Goal: Transaction & Acquisition: Obtain resource

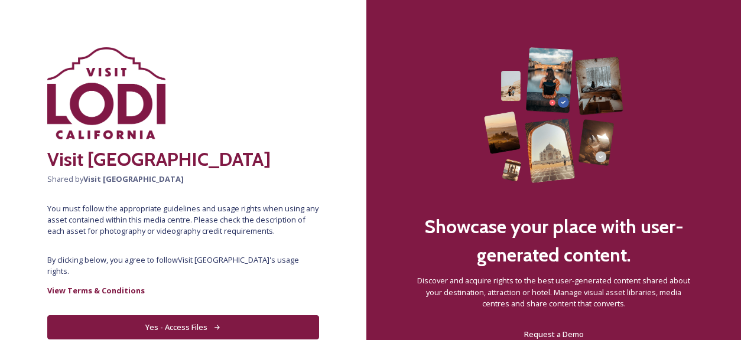
scroll to position [44, 0]
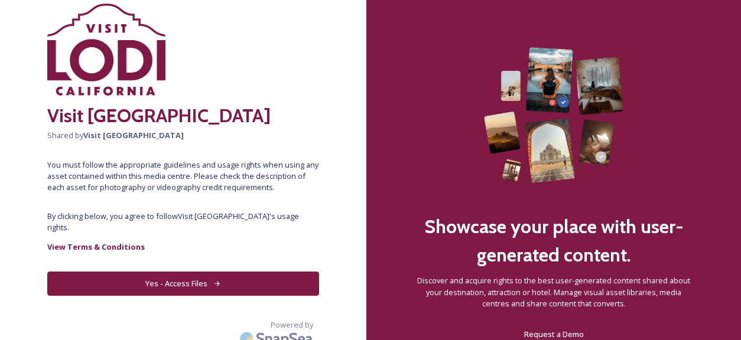
click at [208, 275] on button "Yes - Access Files" at bounding box center [183, 284] width 272 height 24
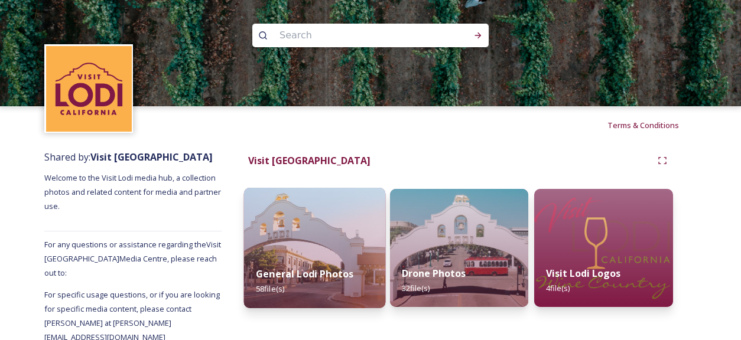
click at [308, 241] on img at bounding box center [314, 248] width 141 height 121
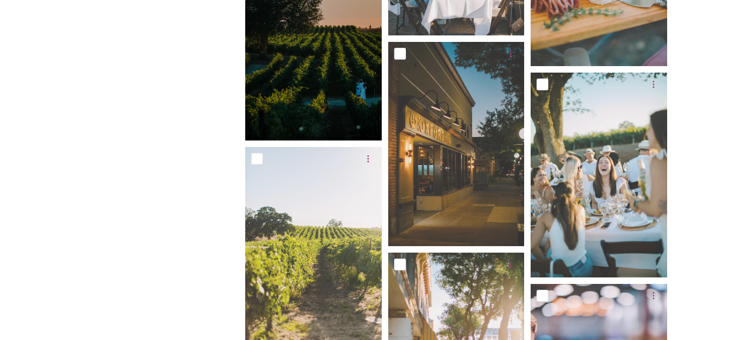
scroll to position [3220, 0]
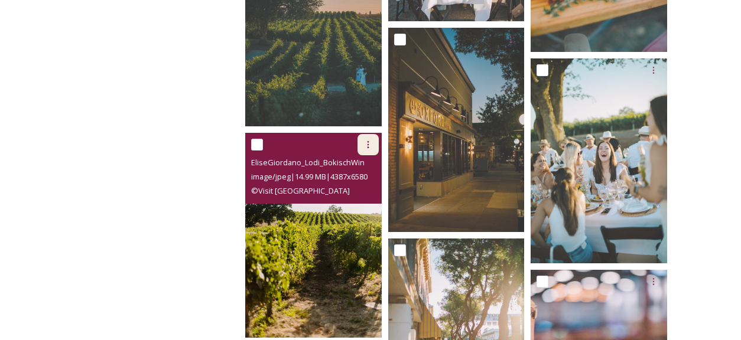
click at [365, 147] on icon at bounding box center [367, 144] width 9 height 9
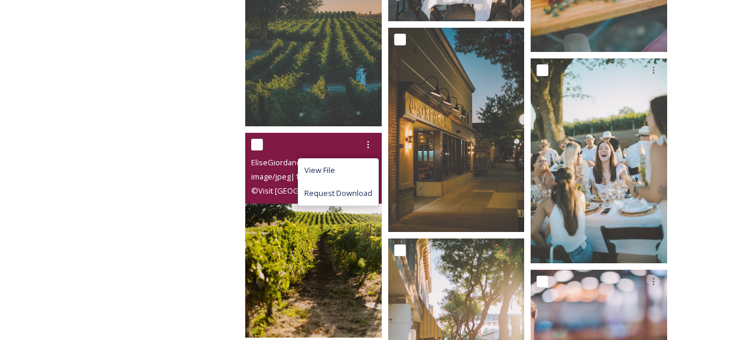
click at [295, 235] on img at bounding box center [313, 235] width 136 height 205
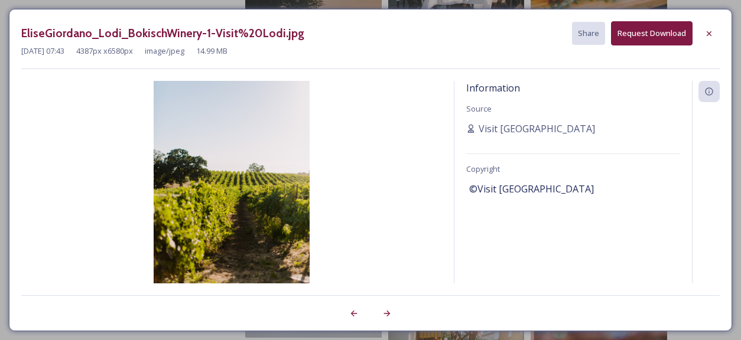
click at [649, 31] on button "Request Download" at bounding box center [652, 33] width 82 height 24
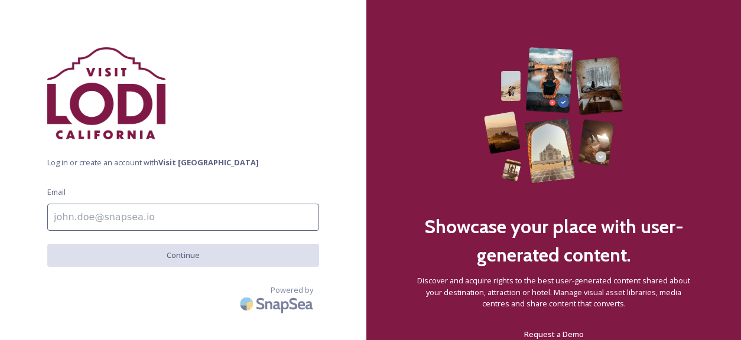
click at [214, 214] on input at bounding box center [183, 217] width 272 height 27
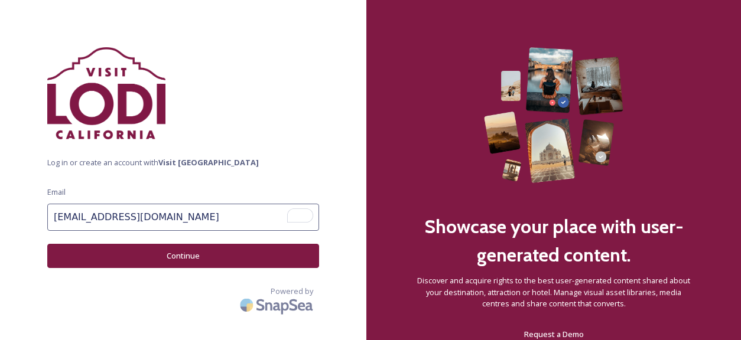
click at [176, 259] on button "Continue" at bounding box center [183, 256] width 272 height 24
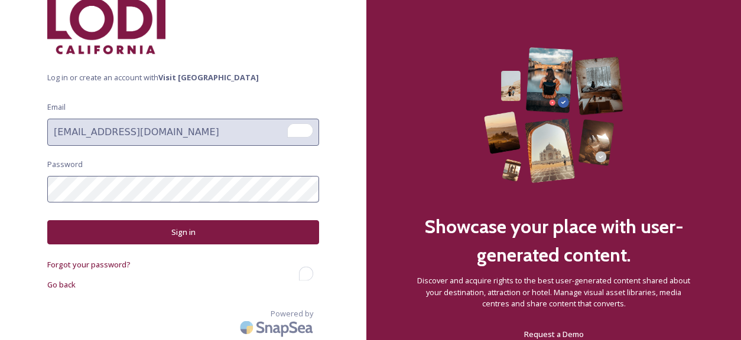
scroll to position [85, 0]
click at [180, 77] on strong "Visit [GEOGRAPHIC_DATA]" at bounding box center [208, 77] width 100 height 11
click at [177, 76] on strong "Visit [GEOGRAPHIC_DATA]" at bounding box center [208, 77] width 100 height 11
click at [69, 282] on span "Go back" at bounding box center [61, 284] width 28 height 11
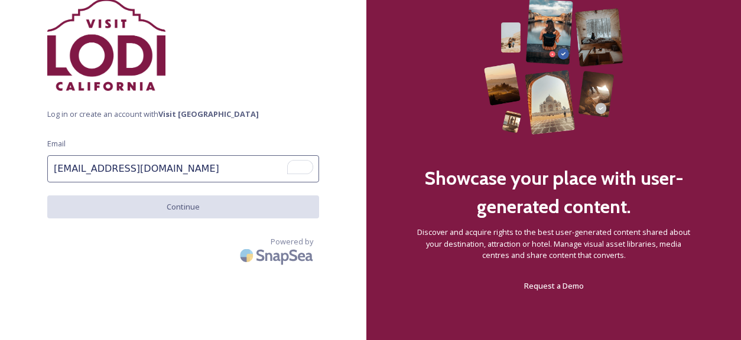
click at [155, 163] on input "keylav@keylav.com" at bounding box center [183, 168] width 272 height 27
drag, startPoint x: 149, startPoint y: 168, endPoint x: 79, endPoint y: 160, distance: 70.3
click at [79, 160] on input "keylav@keylav.com" at bounding box center [183, 168] width 272 height 27
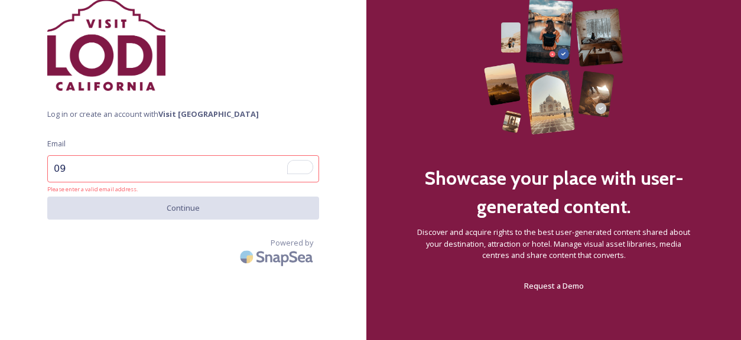
type input "0"
type input "keylav09@gmail.com"
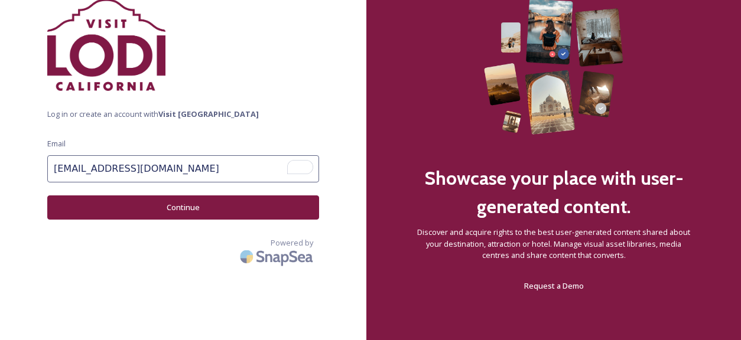
click at [100, 208] on button "Continue" at bounding box center [183, 208] width 272 height 24
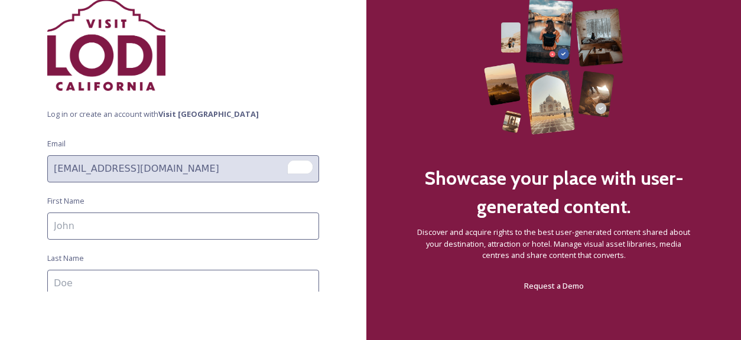
scroll to position [44, 0]
click at [38, 162] on div "Log in or create an account with Visit Lodi Email keylav09@gmail.com First Name…" at bounding box center [183, 122] width 366 height 246
click at [93, 210] on div "Log in or create an account with Visit Lodi Email keylav09@gmail.com First Name…" at bounding box center [183, 122] width 366 height 246
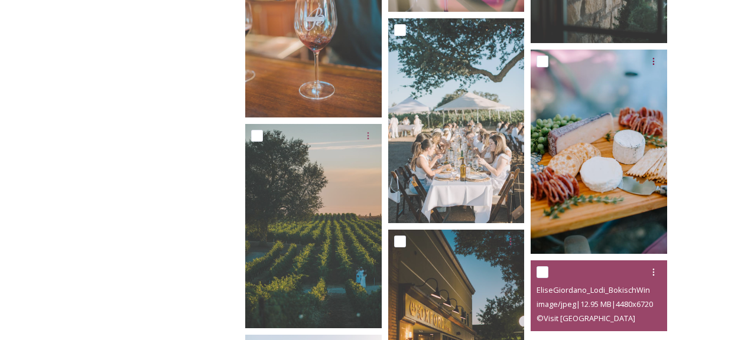
scroll to position [3317, 0]
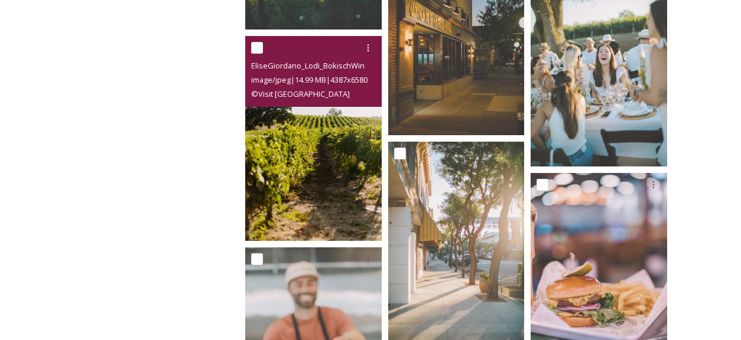
click at [307, 142] on img at bounding box center [313, 138] width 136 height 205
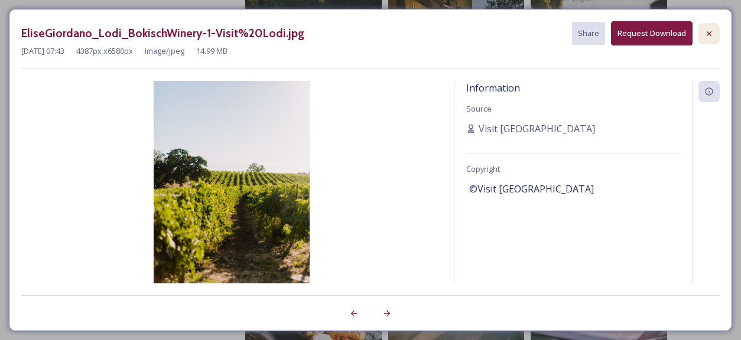
click at [705, 32] on icon at bounding box center [708, 33] width 9 height 9
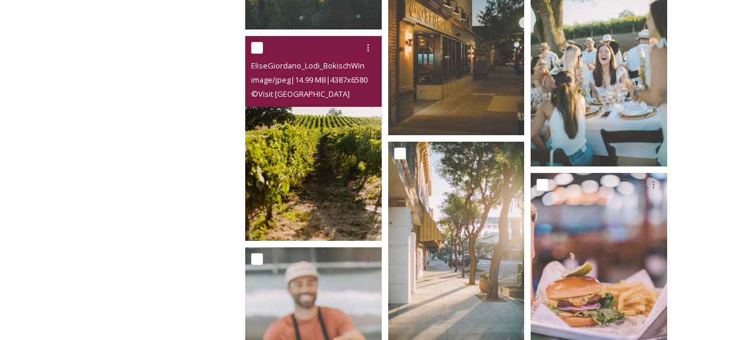
click at [258, 41] on div at bounding box center [315, 47] width 128 height 21
click at [255, 50] on input "checkbox" at bounding box center [257, 48] width 12 height 12
checkbox input "true"
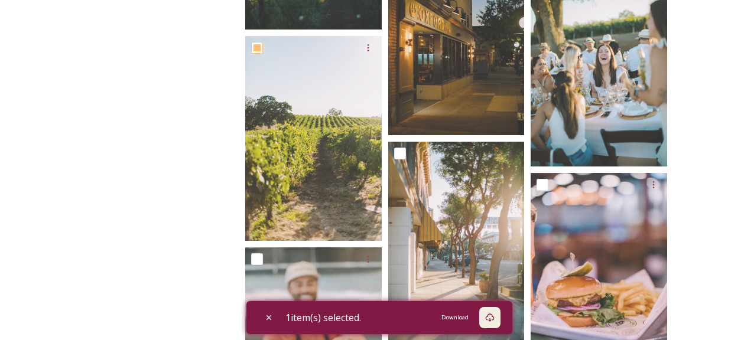
click at [495, 317] on icon at bounding box center [489, 317] width 9 height 9
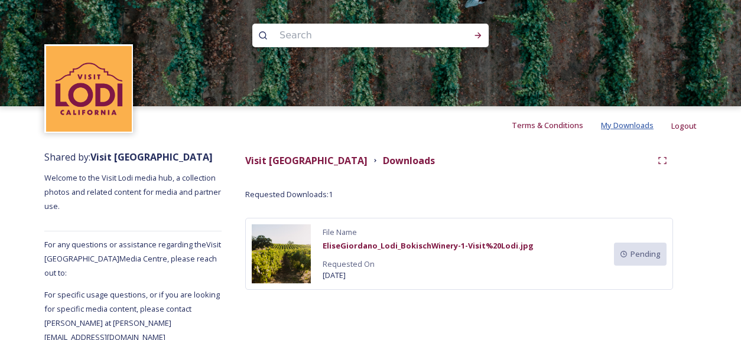
click at [609, 130] on span "My Downloads" at bounding box center [627, 125] width 53 height 11
click at [609, 126] on span "My Downloads" at bounding box center [627, 125] width 53 height 11
click at [276, 249] on img at bounding box center [281, 254] width 59 height 59
click at [281, 264] on img at bounding box center [281, 254] width 59 height 59
click at [383, 165] on strong "Downloads" at bounding box center [409, 160] width 52 height 13
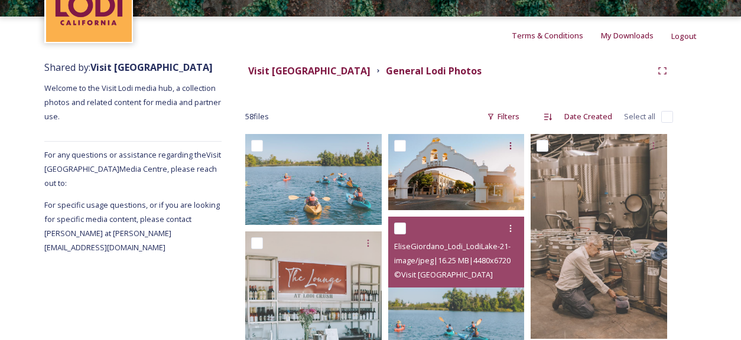
scroll to position [86, 0]
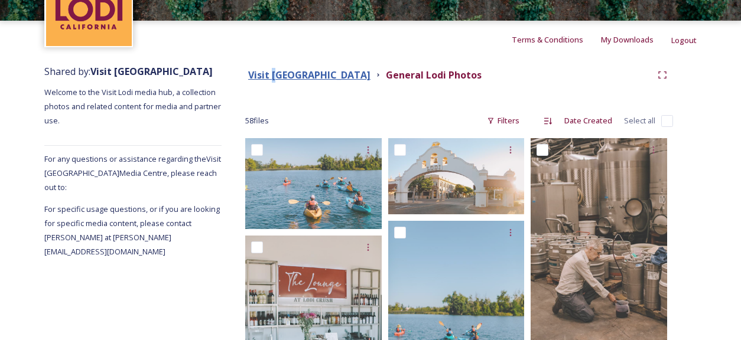
click at [274, 76] on strong "Visit [GEOGRAPHIC_DATA]" at bounding box center [309, 75] width 122 height 13
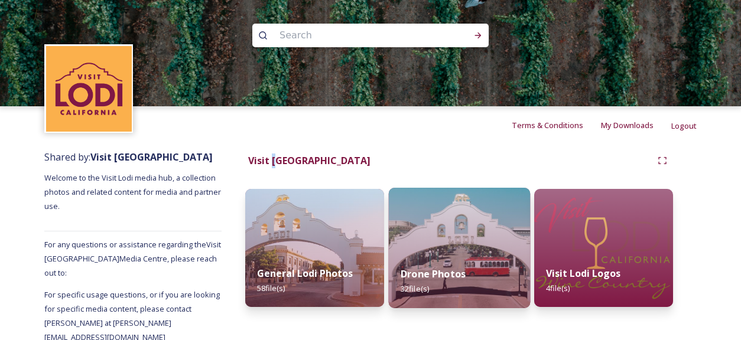
click at [469, 232] on img at bounding box center [458, 248] width 141 height 121
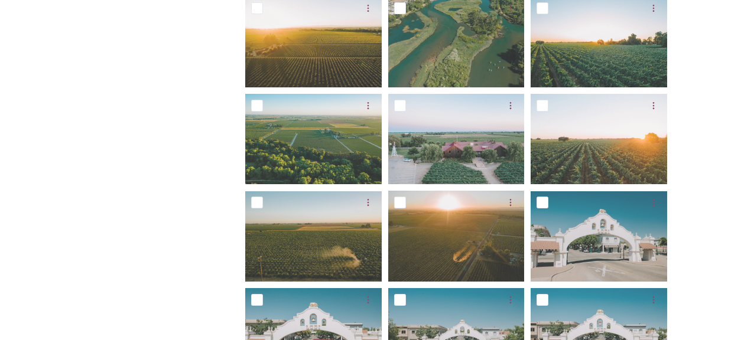
scroll to position [615, 0]
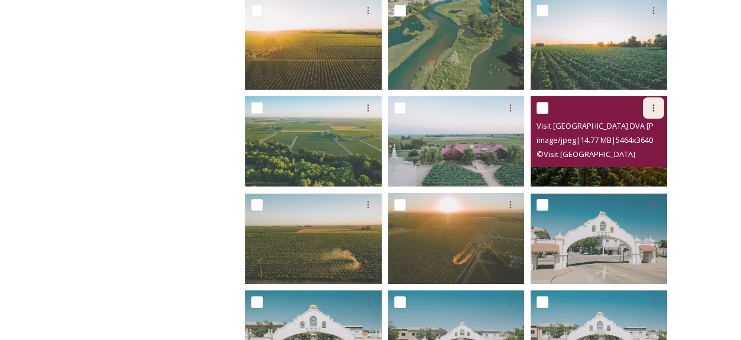
click at [652, 105] on icon at bounding box center [653, 107] width 9 height 9
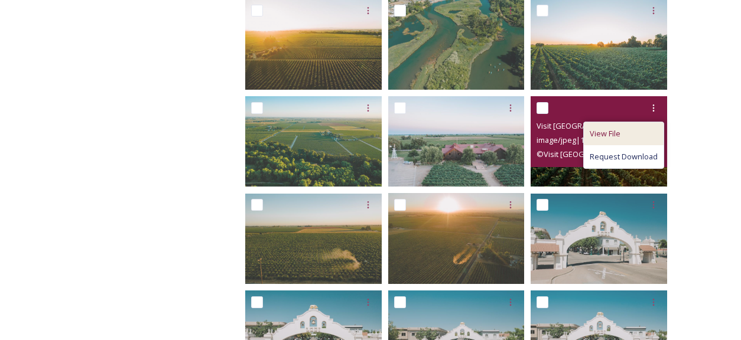
click at [624, 134] on div "View File" at bounding box center [624, 133] width 80 height 23
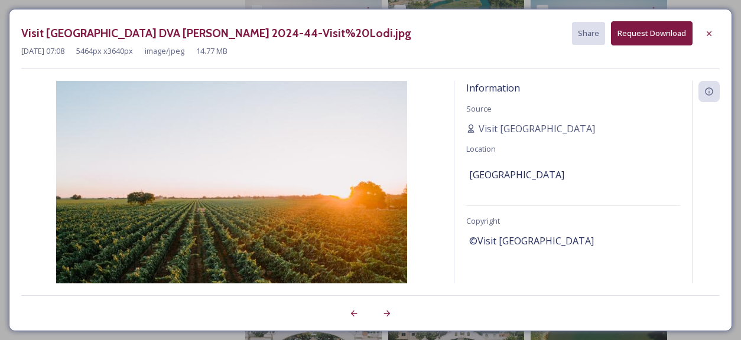
click at [655, 27] on button "Request Download" at bounding box center [652, 33] width 82 height 24
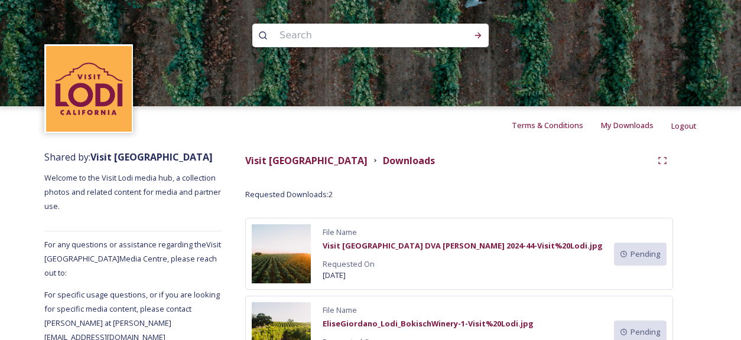
scroll to position [69, 0]
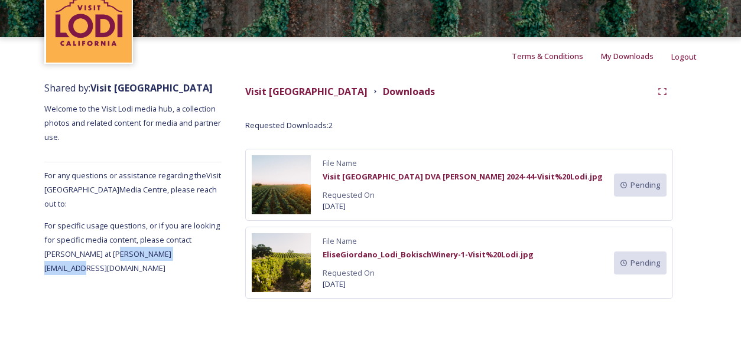
drag, startPoint x: 158, startPoint y: 239, endPoint x: 84, endPoint y: 232, distance: 74.2
click at [84, 232] on div "Shared by: Visit [GEOGRAPHIC_DATA] Welcome to the Visit Lodi media hub, a colle…" at bounding box center [132, 207] width 177 height 265
copy span "[PERSON_NAME][EMAIL_ADDRESS][DOMAIN_NAME]"
click at [279, 257] on img at bounding box center [281, 262] width 59 height 59
click at [281, 196] on img at bounding box center [281, 184] width 59 height 59
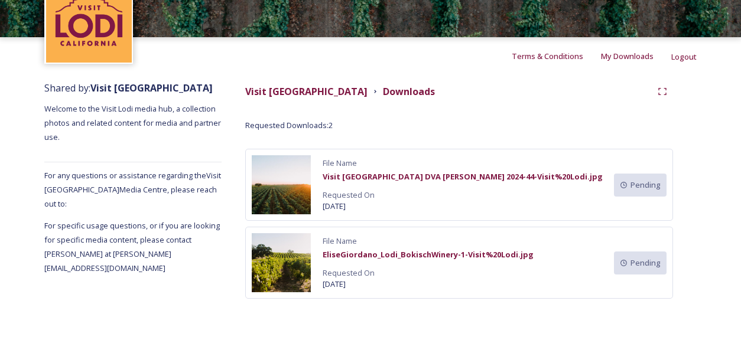
click at [303, 135] on div "Requested Downloads: 2 File Name Visit [GEOGRAPHIC_DATA] DVA [PERSON_NAME] 2024…" at bounding box center [459, 209] width 428 height 179
click at [258, 96] on strong "Visit [GEOGRAPHIC_DATA]" at bounding box center [306, 91] width 122 height 13
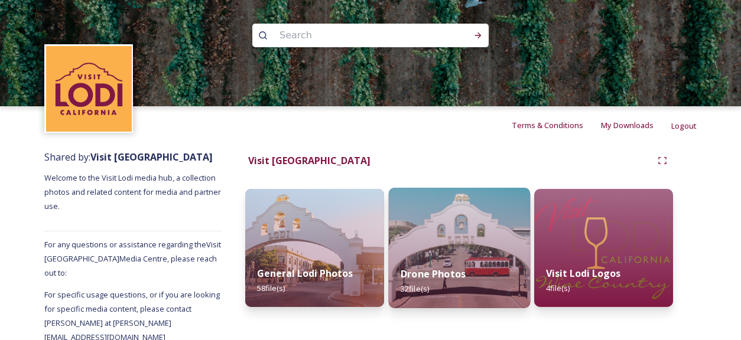
click at [470, 260] on div "Drone Photos 32 file(s)" at bounding box center [458, 282] width 141 height 54
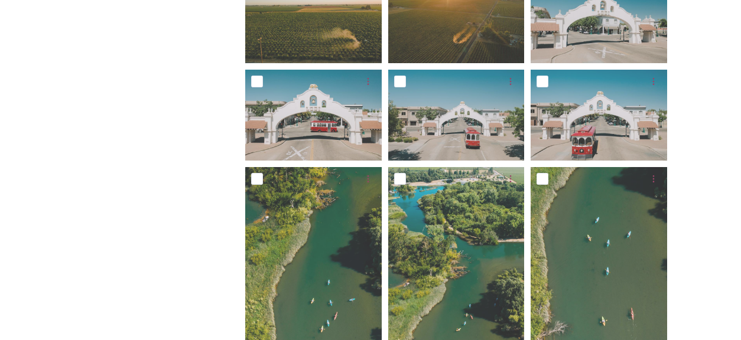
scroll to position [825, 0]
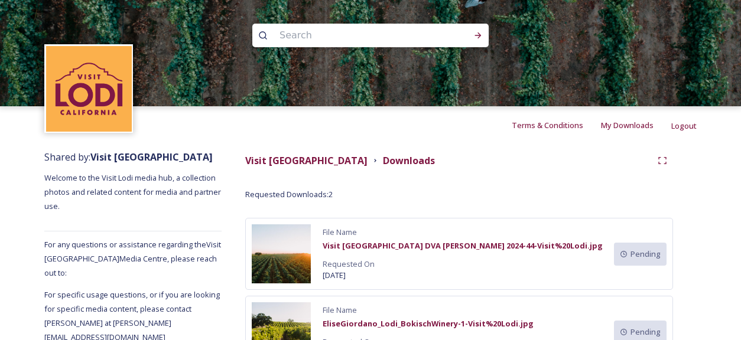
scroll to position [69, 0]
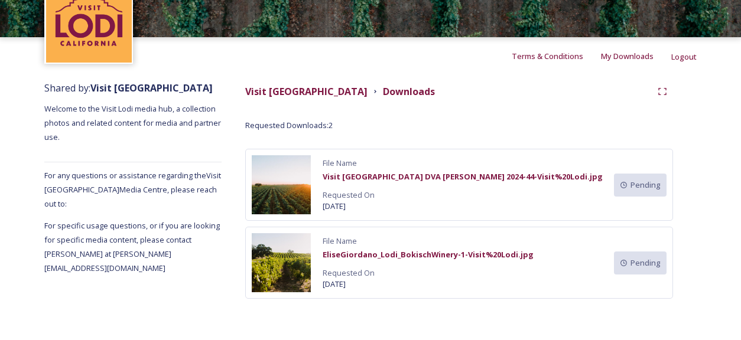
click at [269, 199] on img at bounding box center [281, 184] width 59 height 59
click at [269, 200] on img at bounding box center [281, 184] width 59 height 59
click at [274, 272] on img at bounding box center [281, 262] width 59 height 59
click at [290, 168] on img at bounding box center [281, 184] width 59 height 59
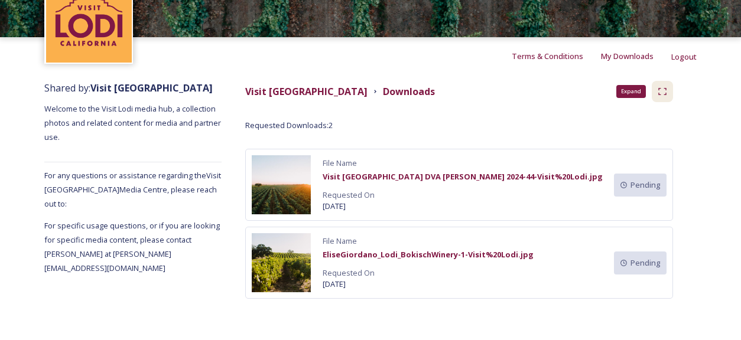
click at [660, 92] on icon at bounding box center [662, 91] width 9 height 9
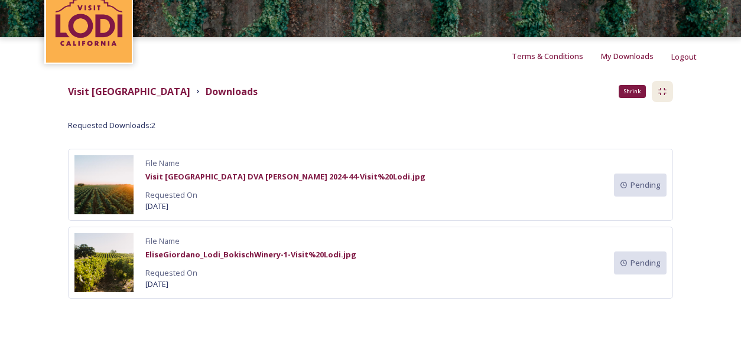
click at [659, 93] on icon at bounding box center [662, 91] width 9 height 9
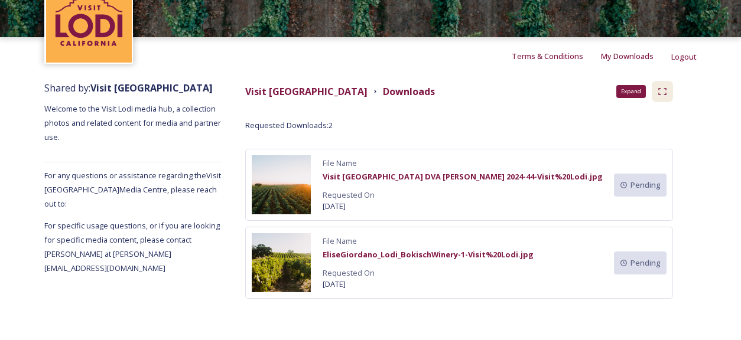
click at [655, 95] on div "Expand" at bounding box center [662, 91] width 21 height 21
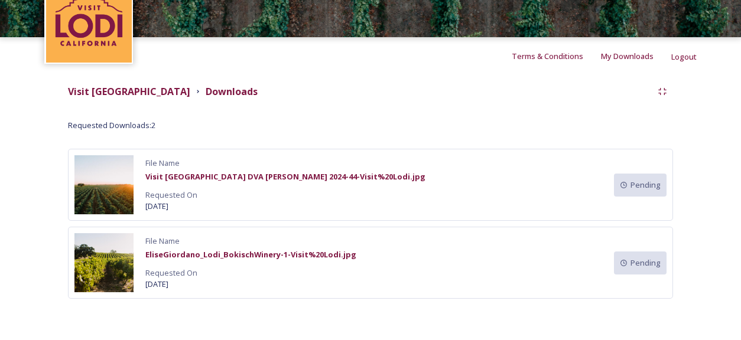
click at [57, 95] on div "Visit [GEOGRAPHIC_DATA] Downloads Requested Downloads: 2 File Name Visit [GEOGR…" at bounding box center [370, 207] width 652 height 265
click at [206, 90] on strong "Downloads" at bounding box center [232, 91] width 52 height 13
click at [114, 131] on div "Requested Downloads: 2 File Name Visit [GEOGRAPHIC_DATA] DVA [PERSON_NAME] 2024…" at bounding box center [370, 209] width 605 height 179
click at [119, 125] on span "Requested Downloads: 2" at bounding box center [111, 125] width 87 height 11
click at [668, 87] on div "Shrink" at bounding box center [662, 91] width 21 height 21
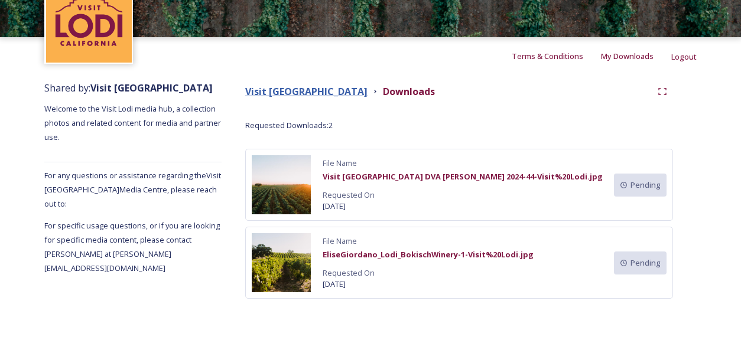
click at [276, 92] on strong "Visit [GEOGRAPHIC_DATA]" at bounding box center [306, 91] width 122 height 13
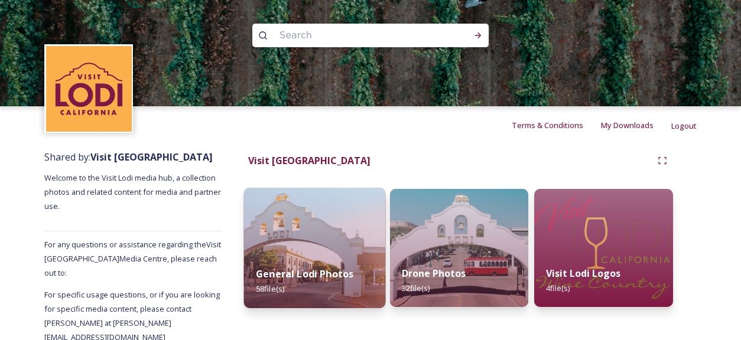
click at [326, 245] on img at bounding box center [314, 248] width 141 height 121
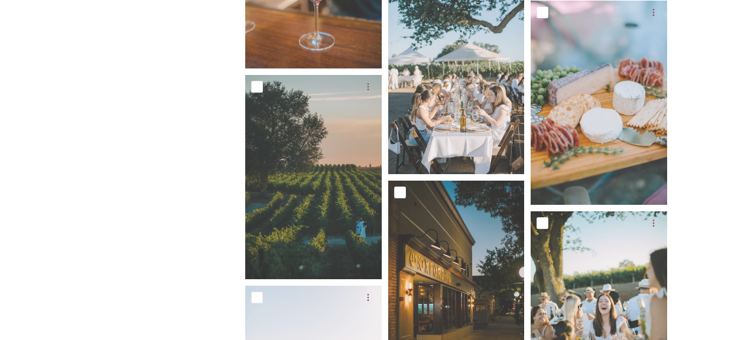
scroll to position [3068, 0]
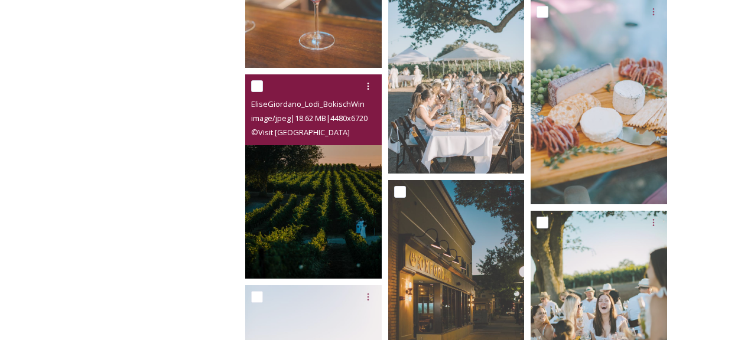
click at [316, 185] on img at bounding box center [313, 176] width 136 height 205
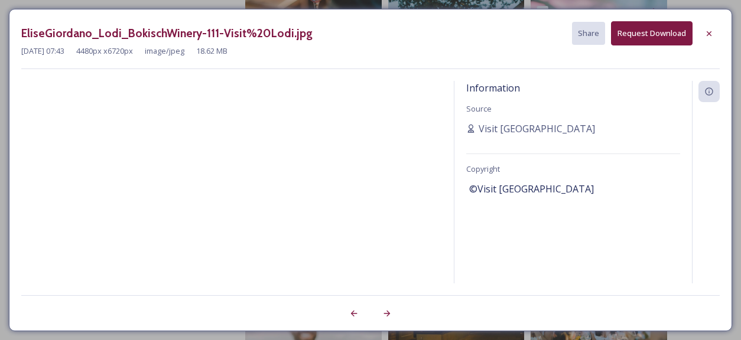
click at [228, 224] on img at bounding box center [231, 198] width 421 height 234
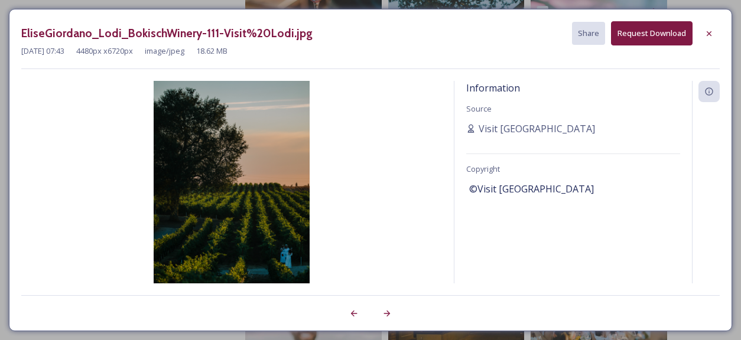
click at [648, 38] on button "Request Download" at bounding box center [652, 33] width 82 height 24
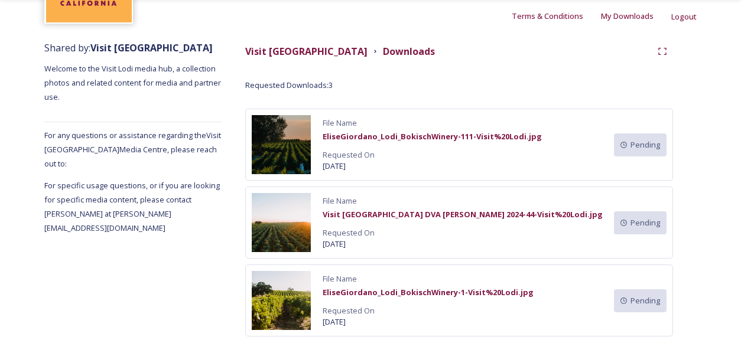
scroll to position [147, 0]
